Goal: Unclear

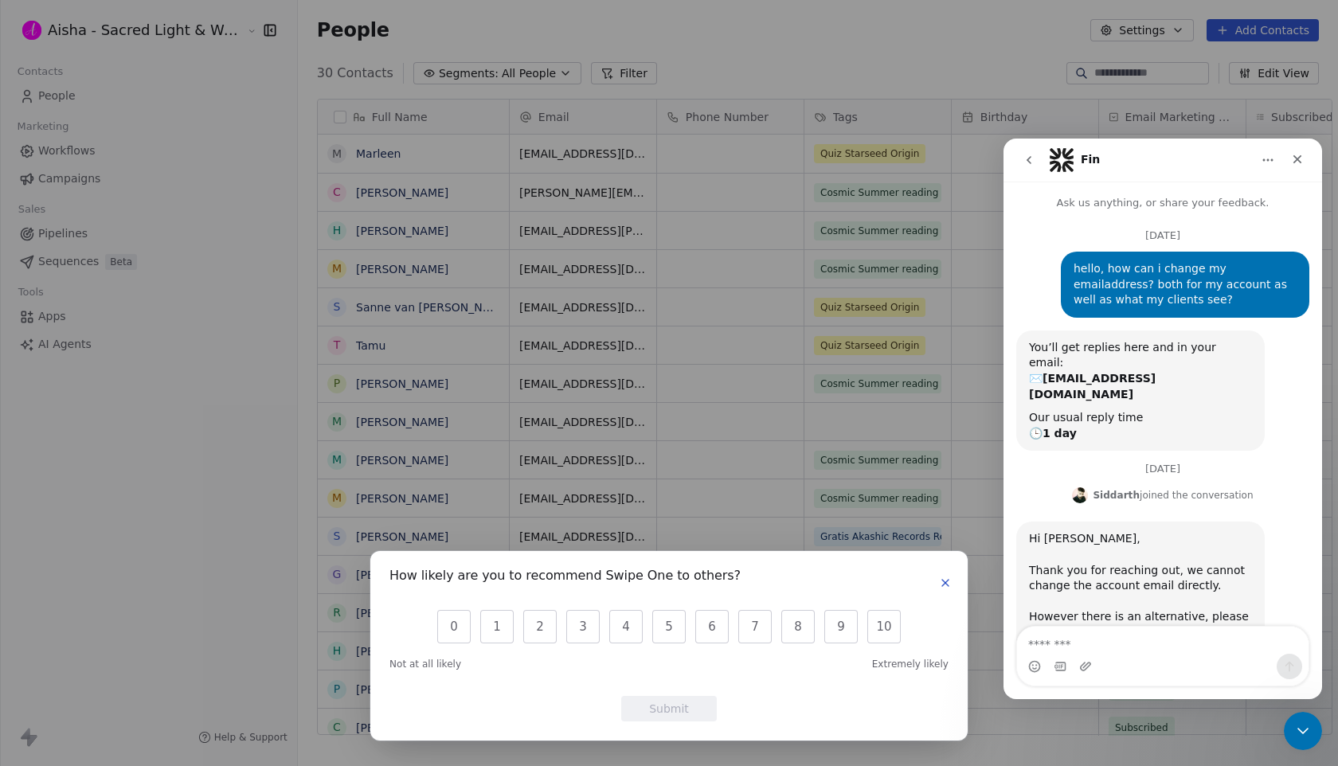
scroll to position [743, 0]
